Goal: Information Seeking & Learning: Compare options

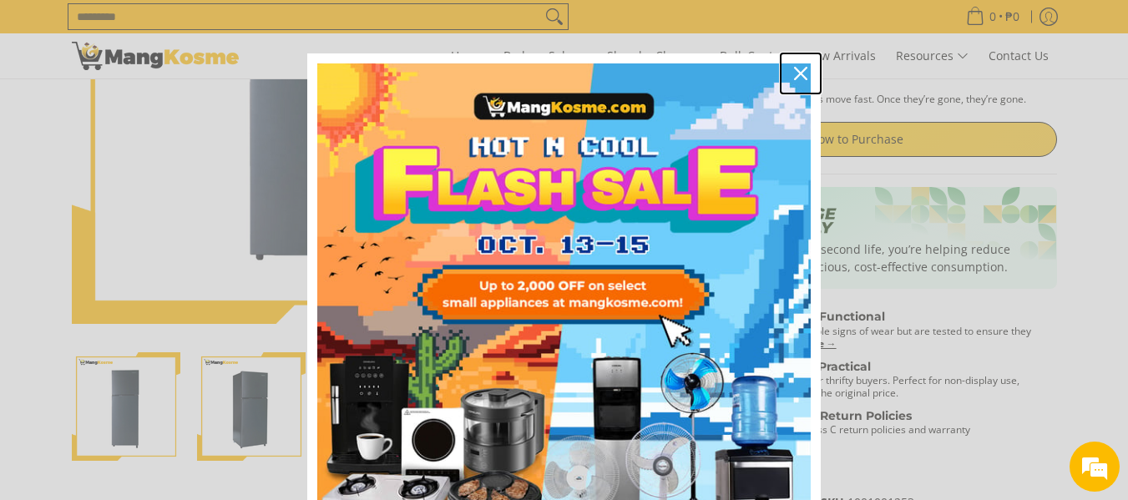
click at [799, 63] on div "Close" at bounding box center [800, 73] width 27 height 27
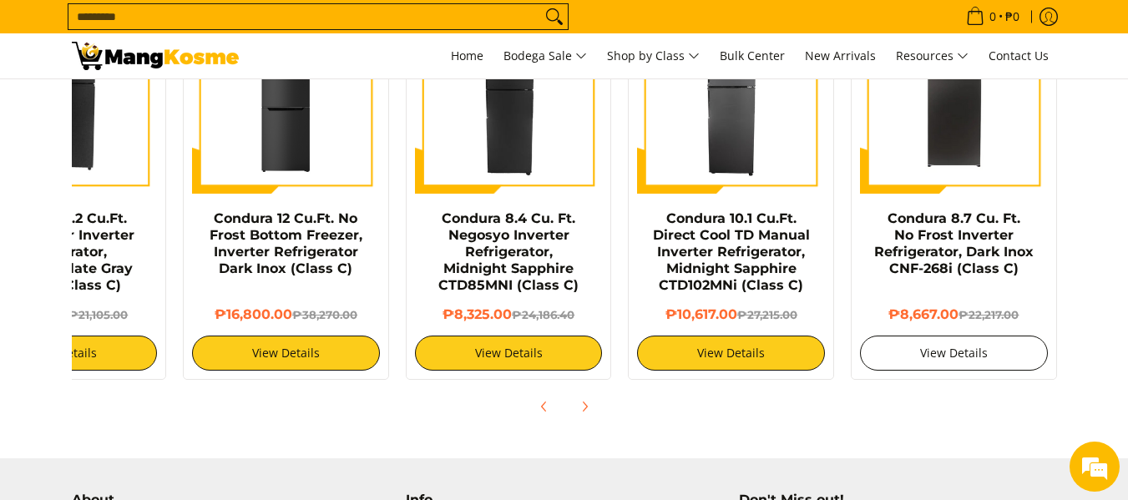
scroll to position [1204, 0]
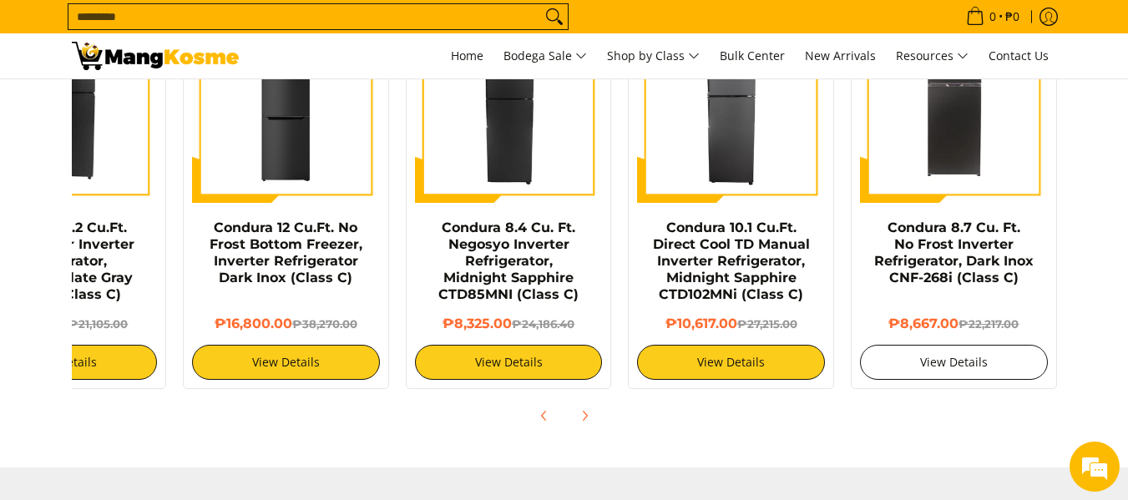
click at [946, 362] on link "View Details" at bounding box center [954, 362] width 188 height 35
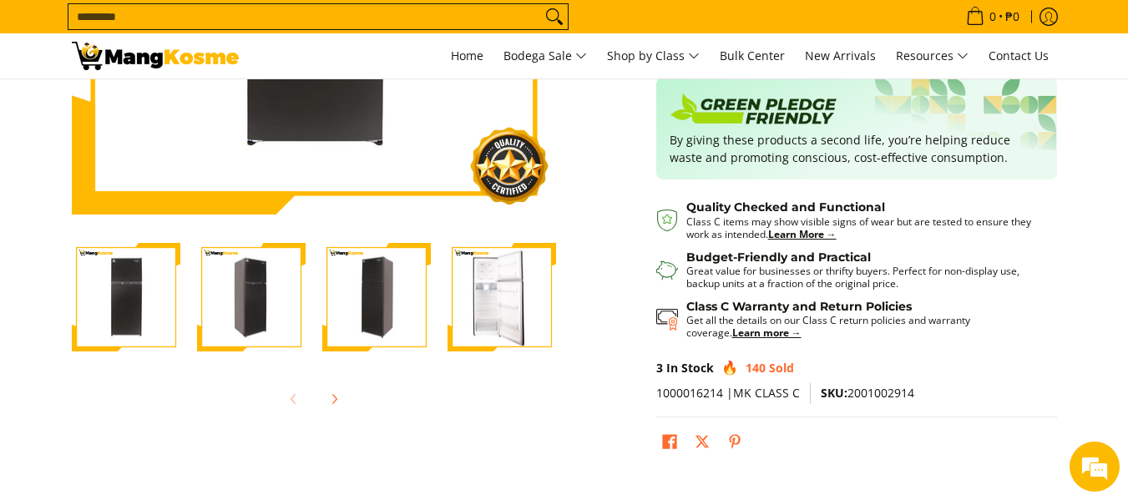
scroll to position [385, 0]
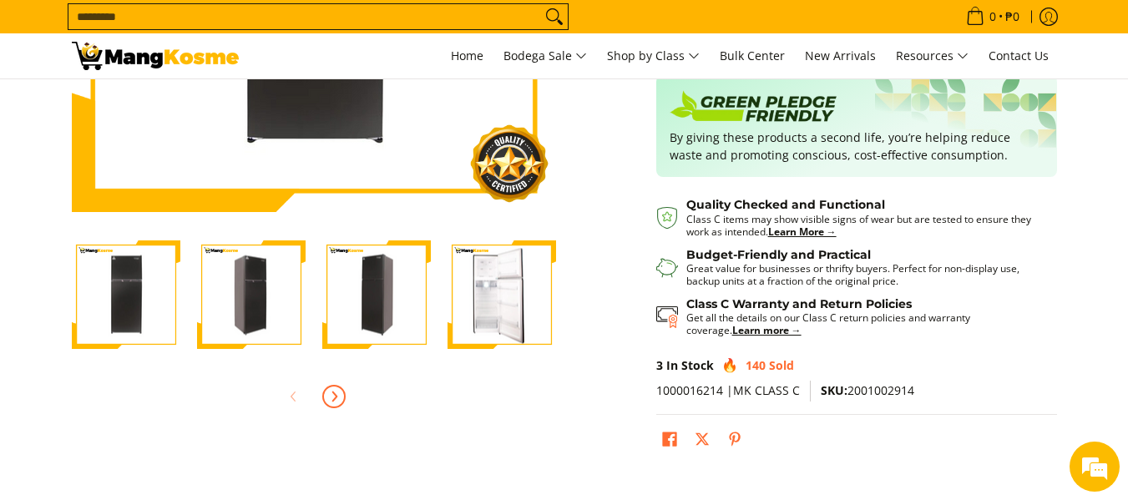
click at [333, 397] on icon "Next" at bounding box center [333, 396] width 13 height 13
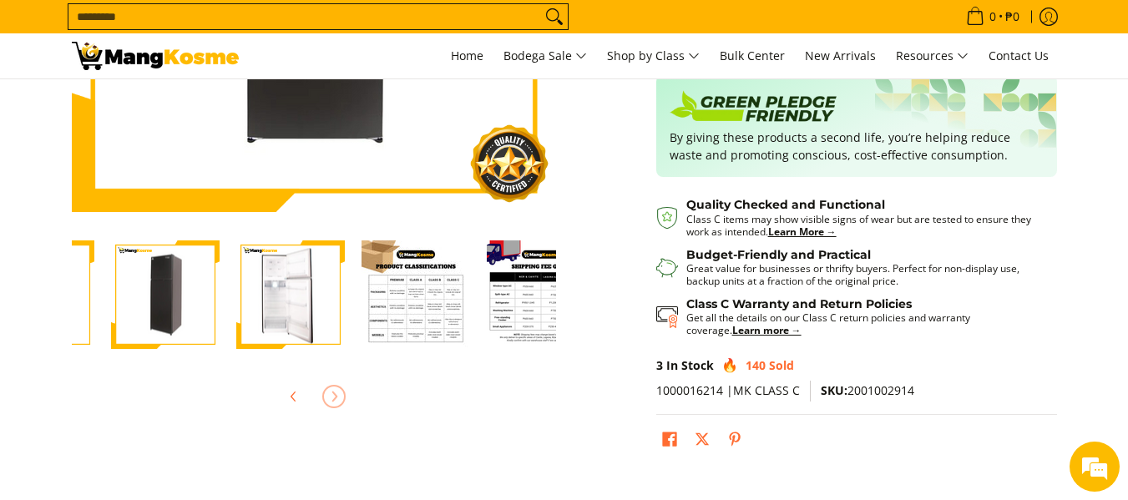
scroll to position [0, 376]
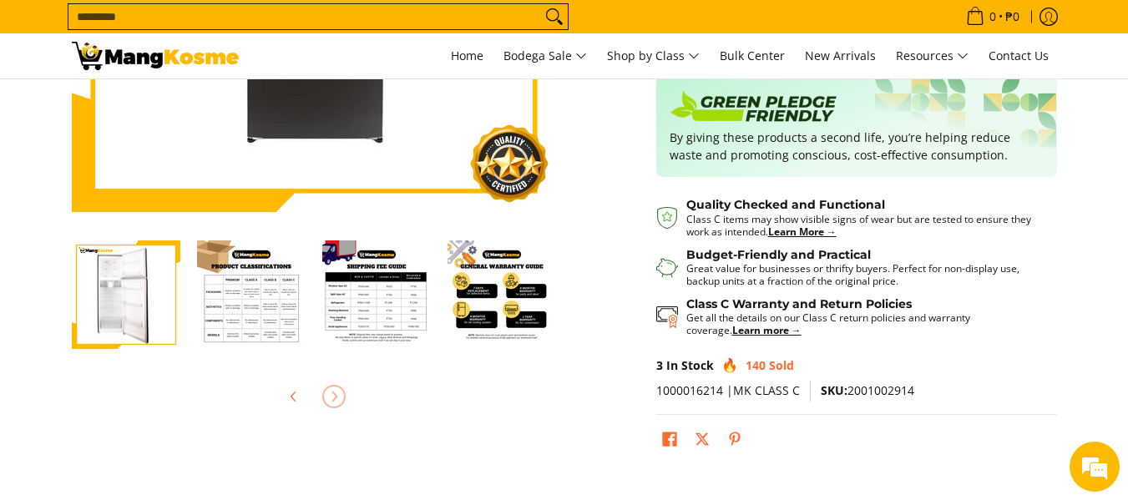
click at [134, 347] on img "Condura 8.7 Cu. Ft. No Frost Inverter Refrigerator, Dark Inox CNF-268i (Class C…" at bounding box center [126, 295] width 109 height 106
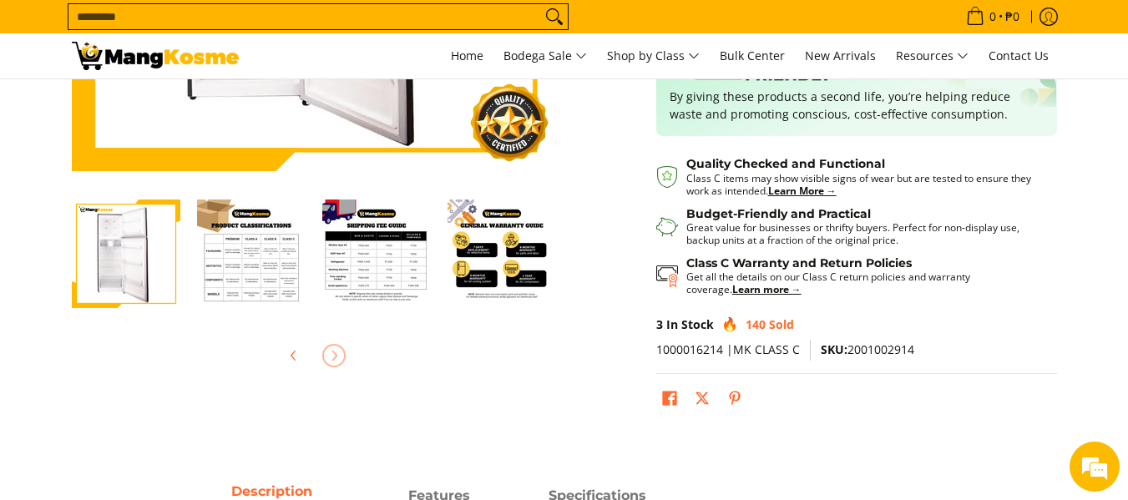
scroll to position [0, 0]
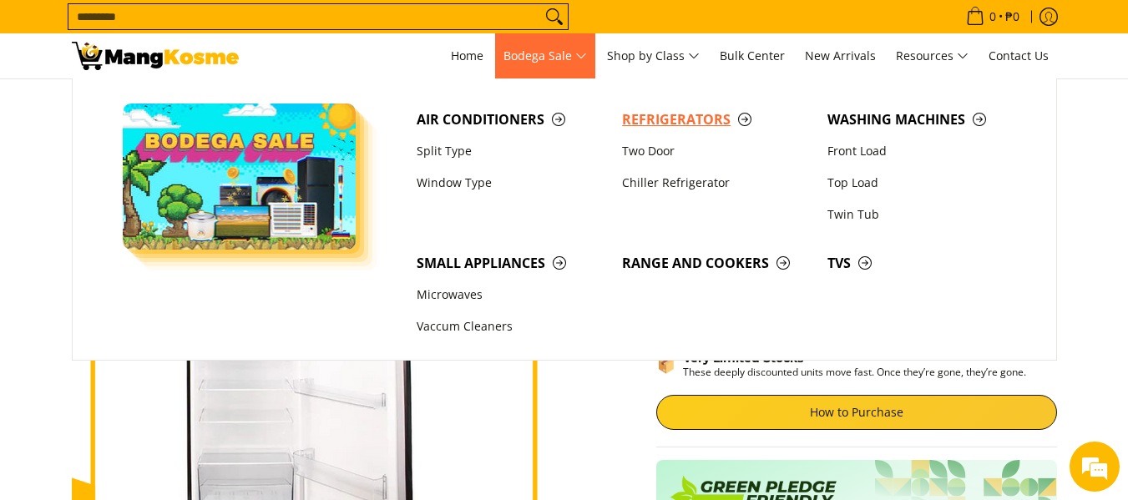
click at [659, 122] on span "Refrigerators" at bounding box center [716, 119] width 189 height 21
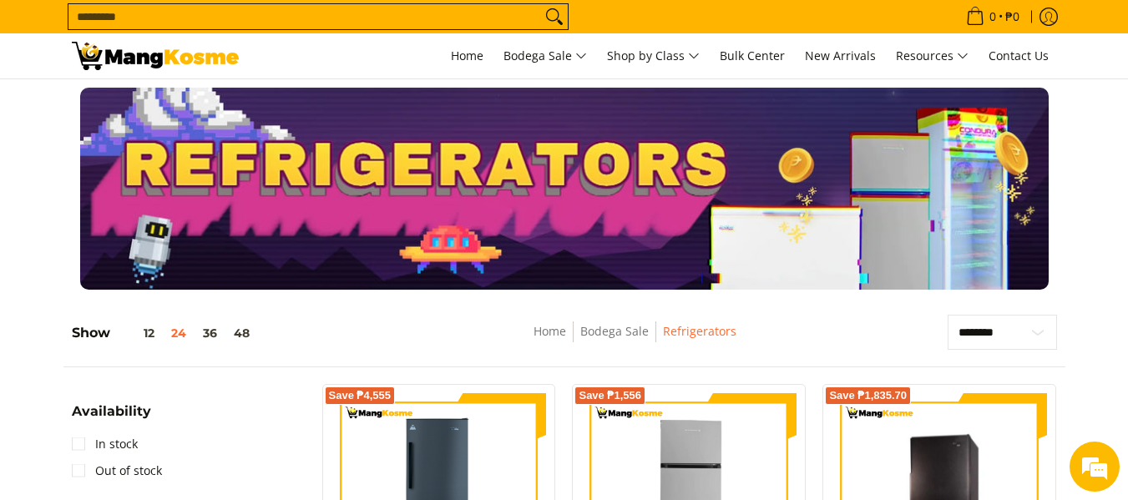
click at [659, 122] on div at bounding box center [564, 189] width 985 height 202
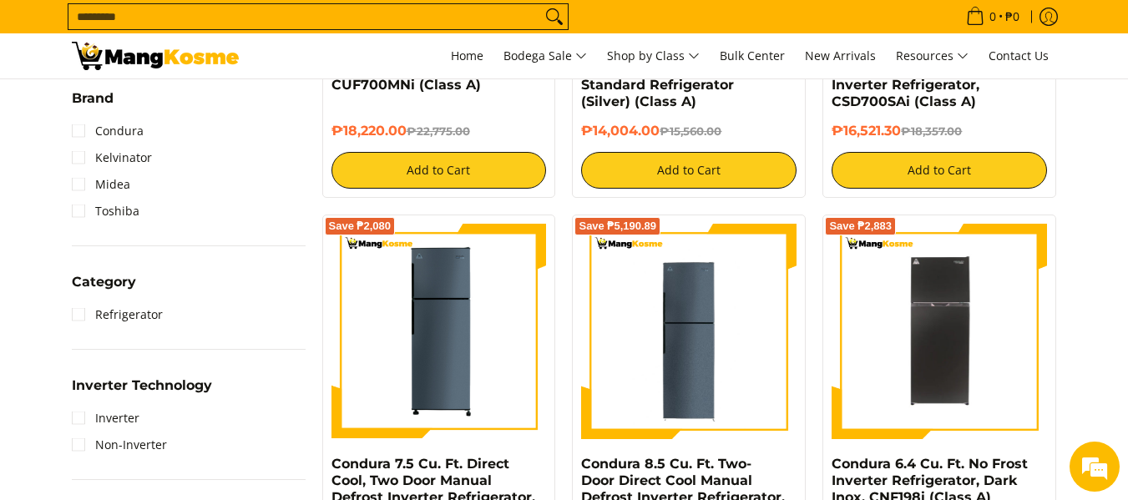
scroll to position [583, 0]
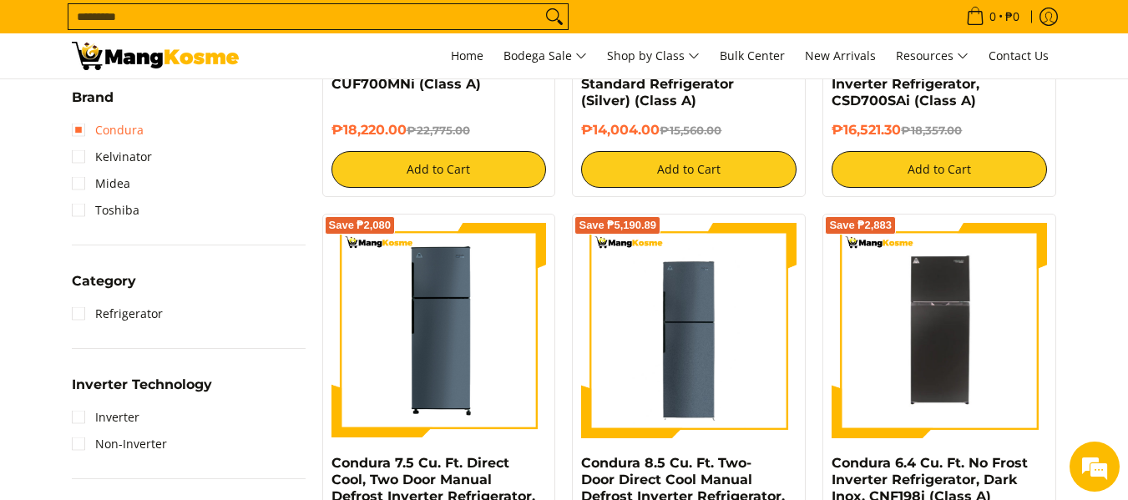
click at [89, 133] on link "Condura" at bounding box center [108, 130] width 72 height 27
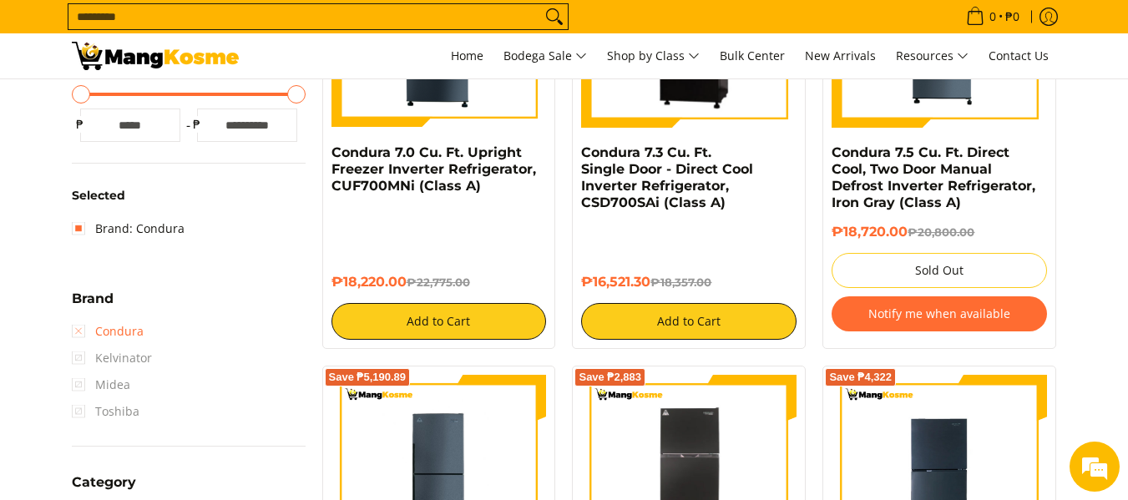
scroll to position [482, 0]
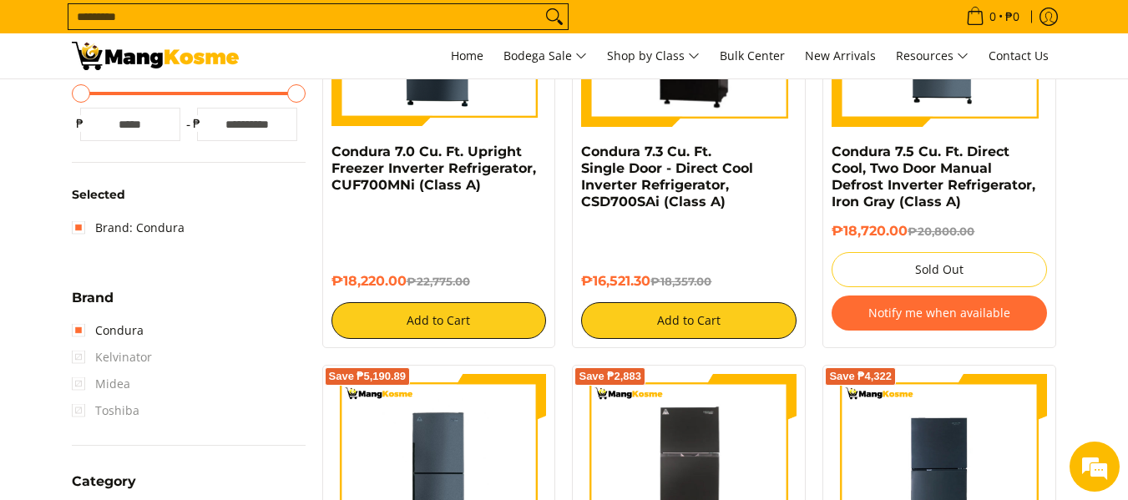
click at [80, 356] on span "Kelvinator" at bounding box center [112, 357] width 80 height 27
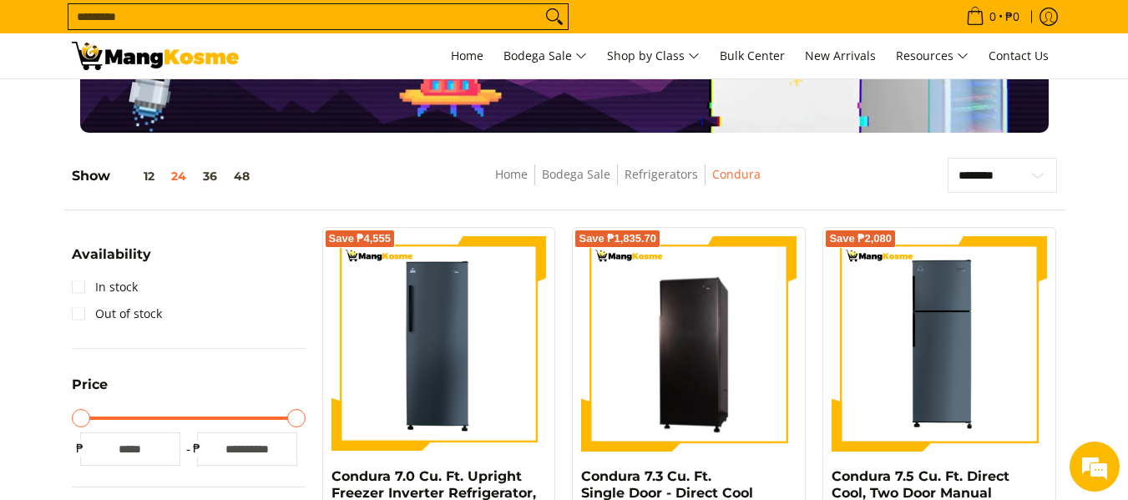
scroll to position [169, 0]
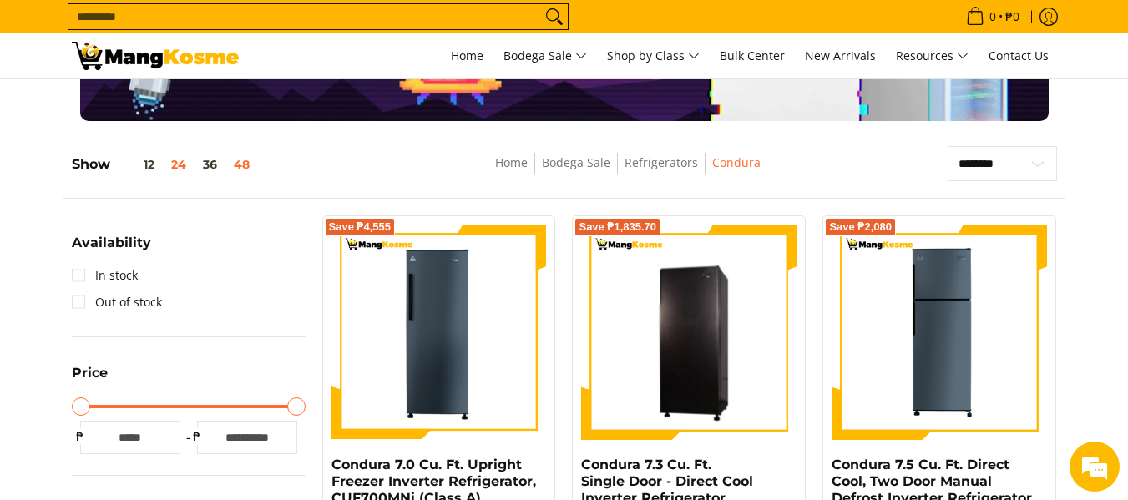
click at [249, 162] on button "48" at bounding box center [241, 164] width 33 height 13
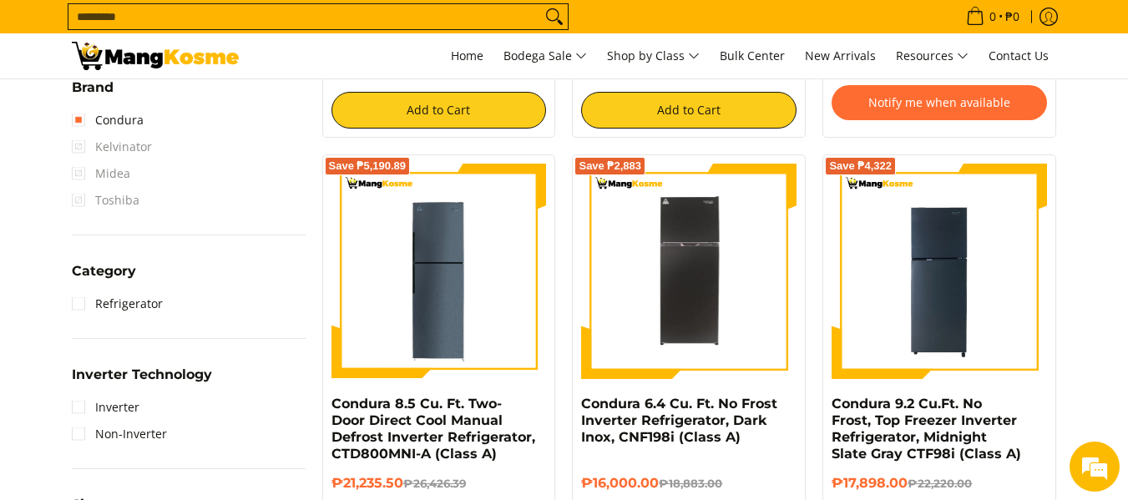
scroll to position [0, 0]
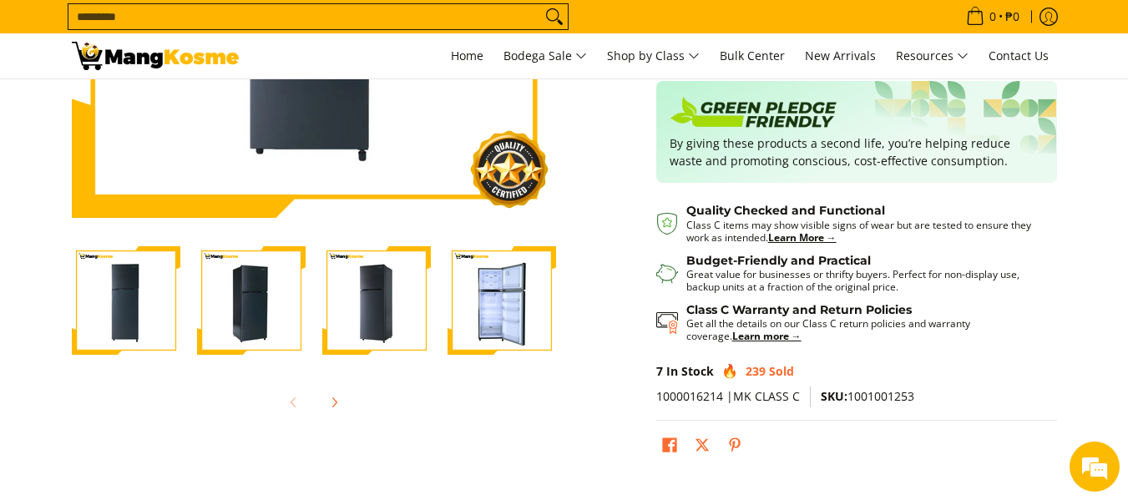
scroll to position [383, 0]
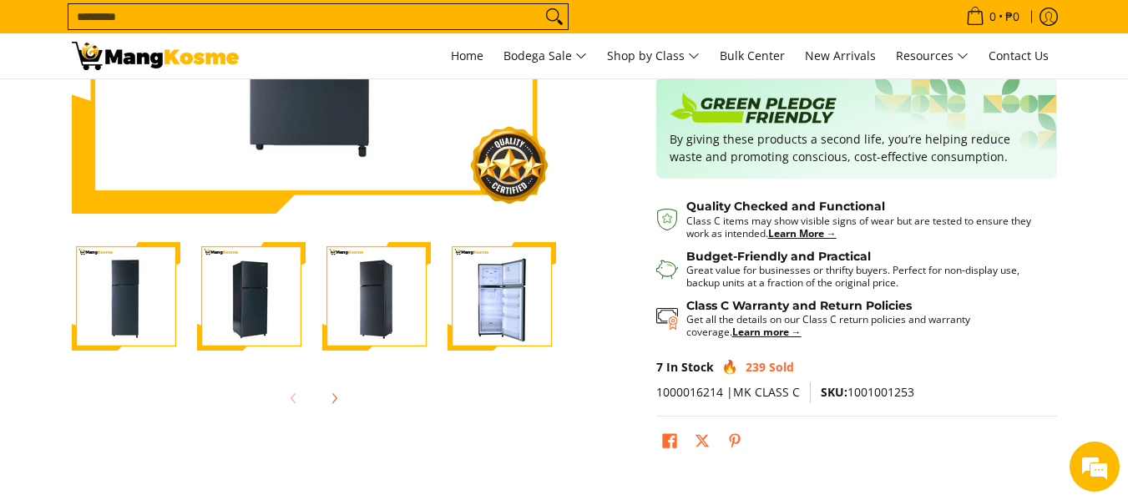
click at [509, 295] on img "Condura 10.1 Cu.Ft. No Frost, Top Freezer Inverter Refrigerator, Midnight Slate…" at bounding box center [502, 296] width 109 height 109
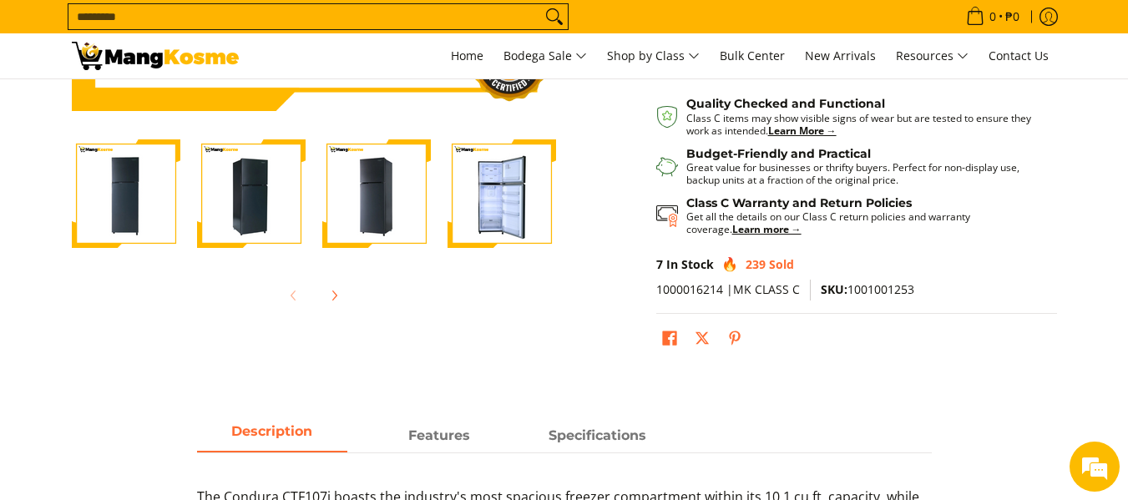
scroll to position [487, 0]
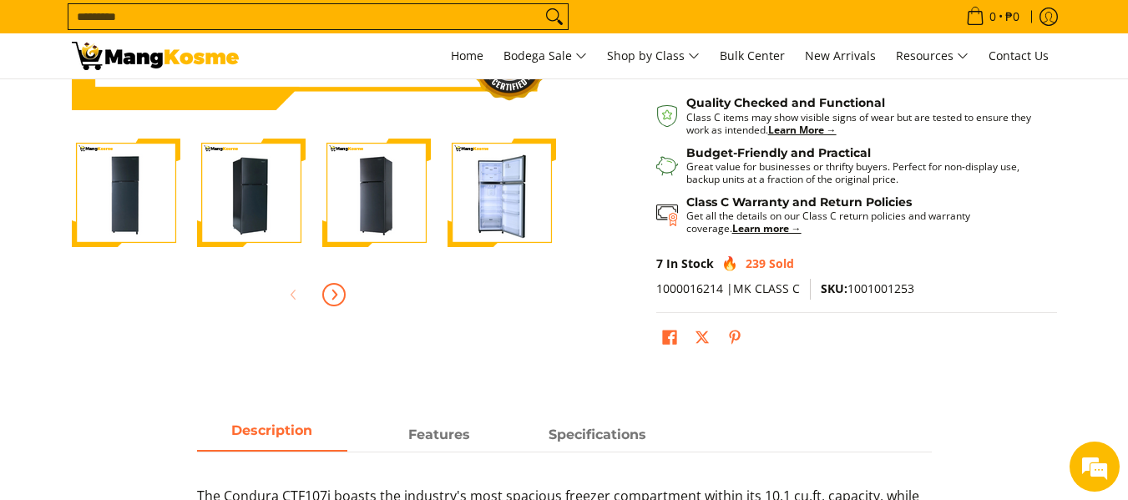
click at [329, 290] on icon "Next" at bounding box center [333, 294] width 13 height 13
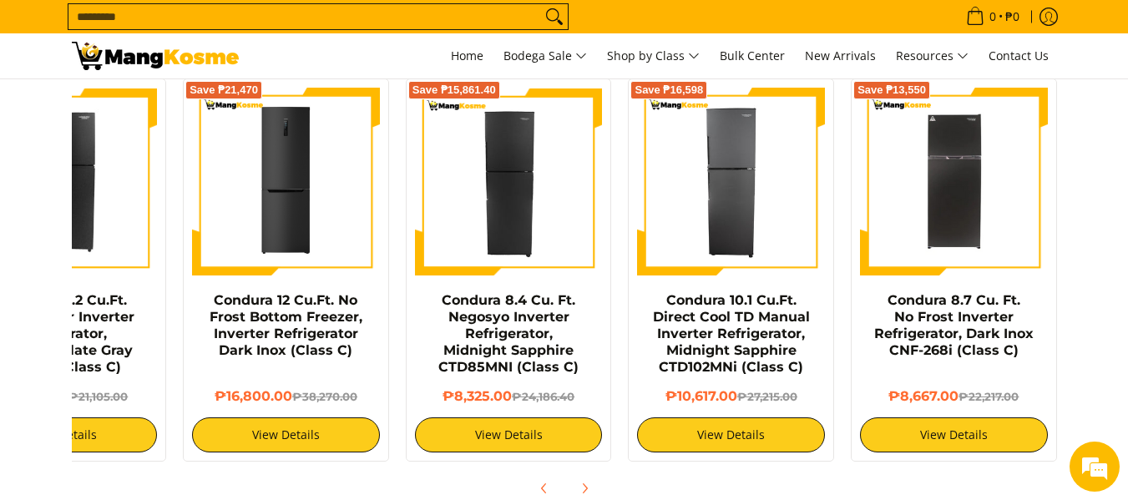
scroll to position [0, 0]
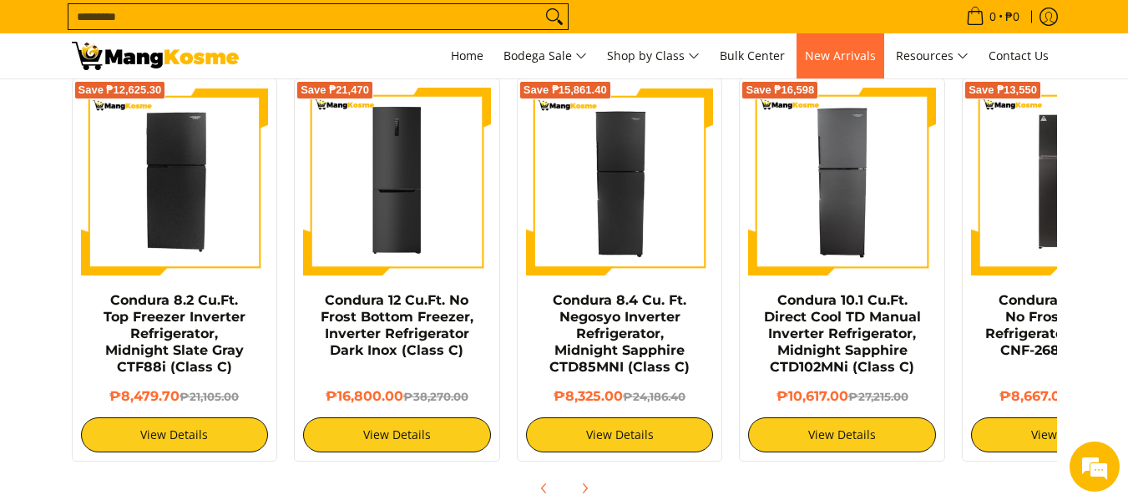
click at [842, 48] on span "New Arrivals" at bounding box center [840, 56] width 71 height 16
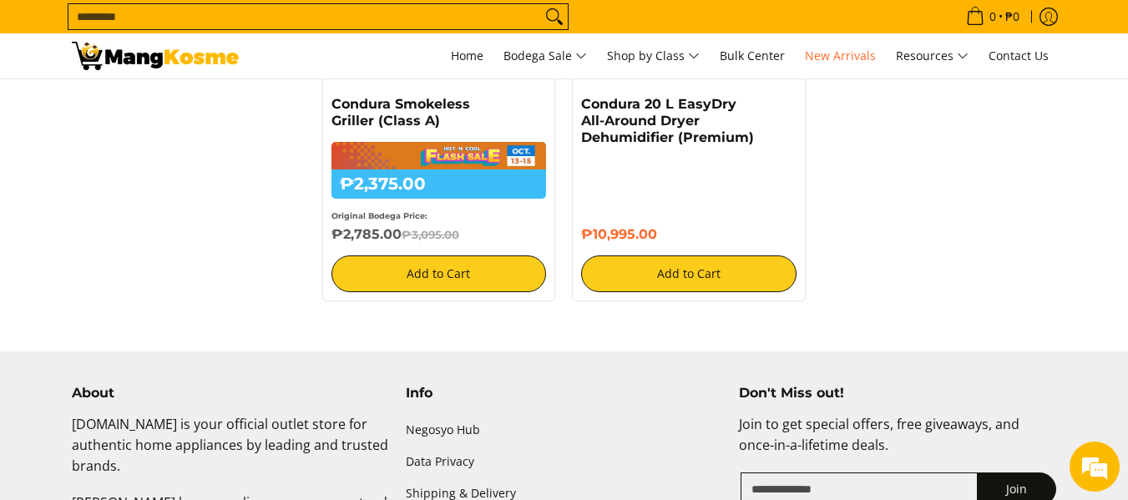
scroll to position [3399, 0]
